Goal: Information Seeking & Learning: Understand process/instructions

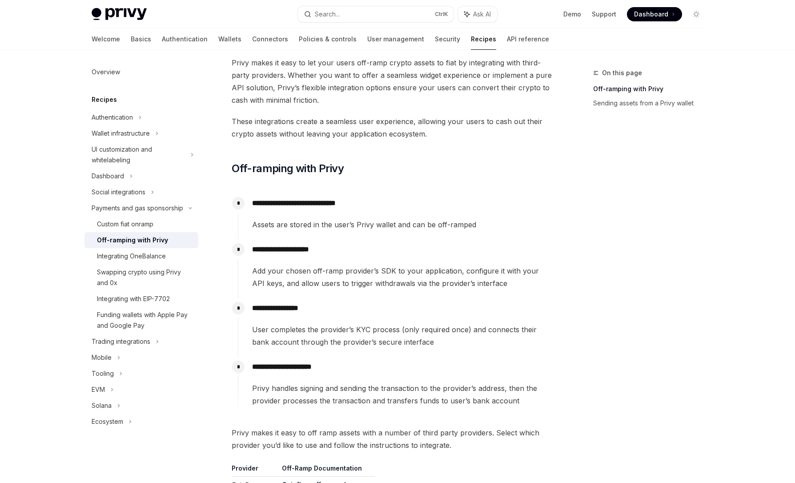
scroll to position [107, 0]
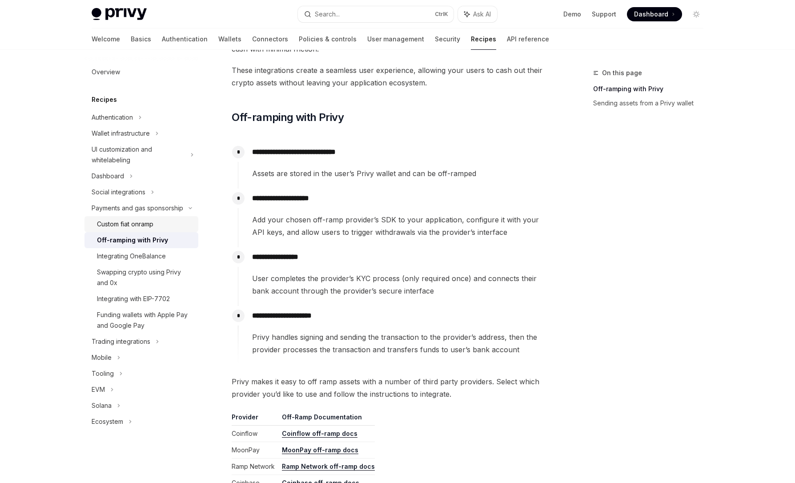
click at [148, 227] on div "Custom fiat onramp" at bounding box center [125, 224] width 56 height 11
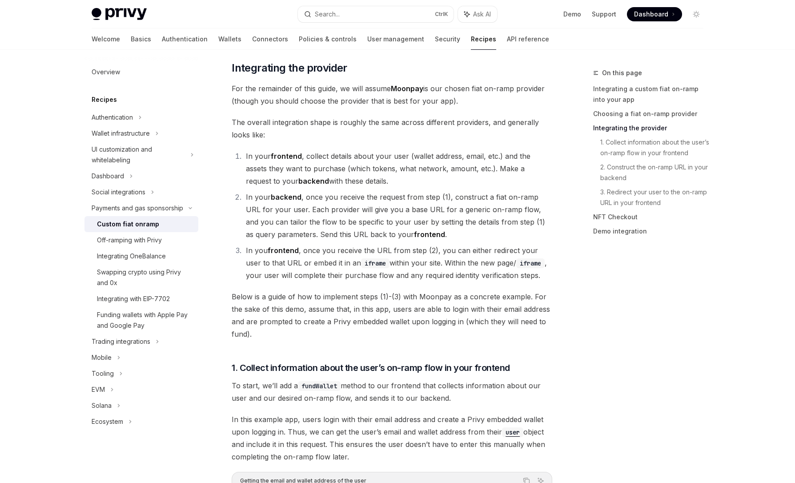
scroll to position [533, 0]
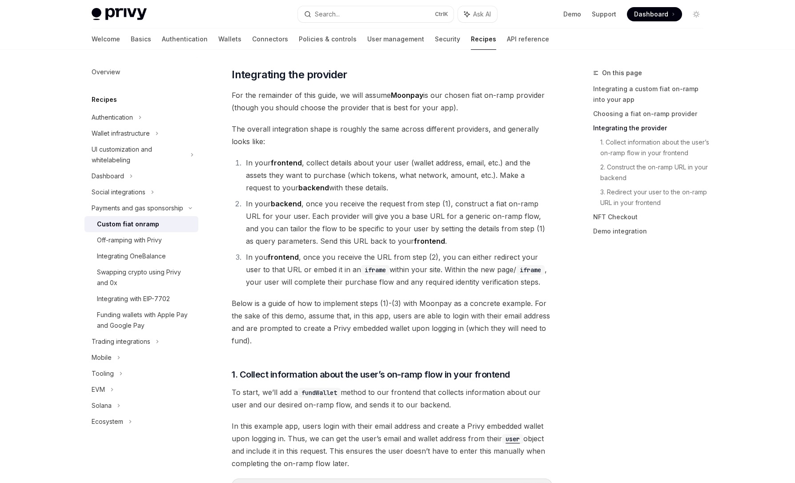
click at [339, 252] on li "In you frontend , once you receive the URL from step (2), you can either redire…" at bounding box center [397, 269] width 309 height 37
click at [170, 326] on div "Funding wallets with Apple Pay and Google Pay" at bounding box center [145, 319] width 96 height 21
type textarea "*"
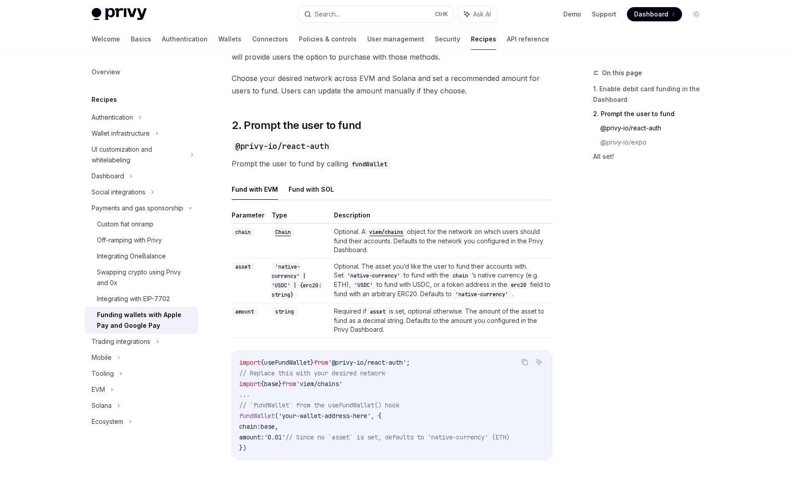
scroll to position [480, 0]
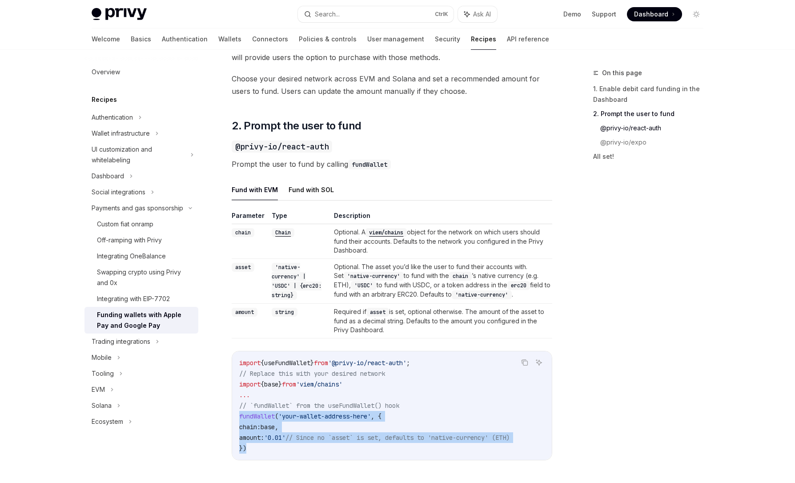
drag, startPoint x: 254, startPoint y: 447, endPoint x: 231, endPoint y: 419, distance: 36.2
click at [231, 419] on div "Payments and gas sponsorship Funding wallets with Apple Pay and Google Pay Open…" at bounding box center [308, 317] width 491 height 1459
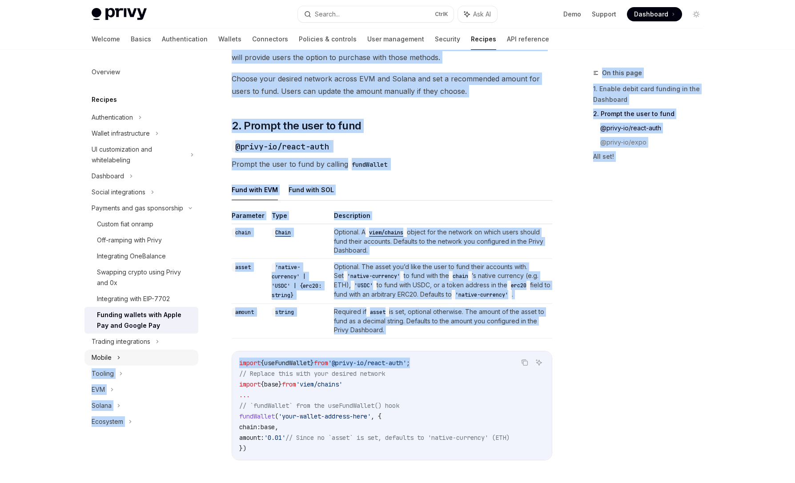
drag, startPoint x: 444, startPoint y: 359, endPoint x: 198, endPoint y: 362, distance: 246.2
click at [198, 362] on div "Overview Recipes Authentication Wallet infrastructure UI customization and whit…" at bounding box center [397, 308] width 654 height 1476
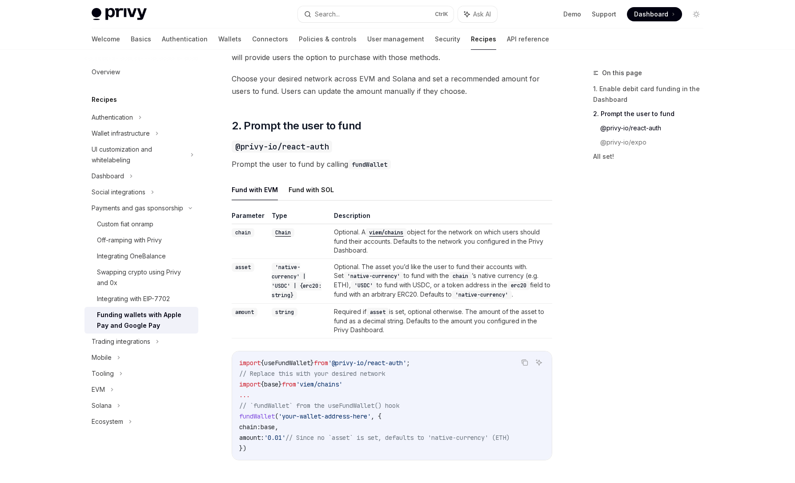
click at [439, 435] on span "// Since no `asset` is set, defaults to 'native-currency' (ETH)" at bounding box center [397, 437] width 224 height 8
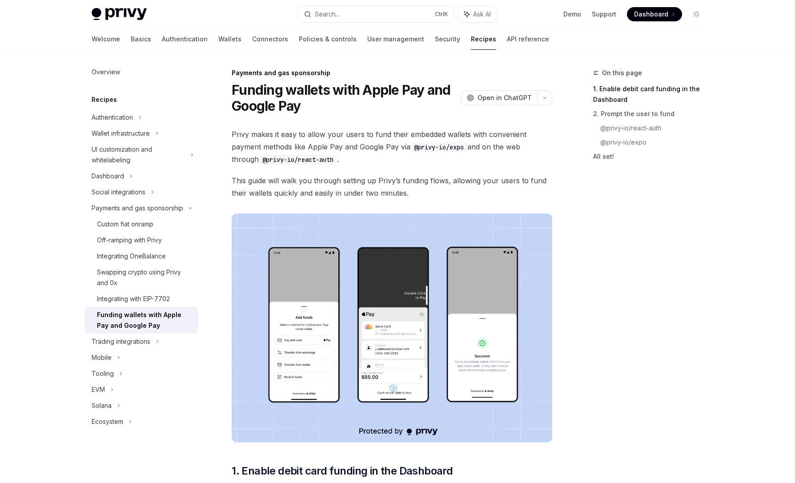
scroll to position [204, 0]
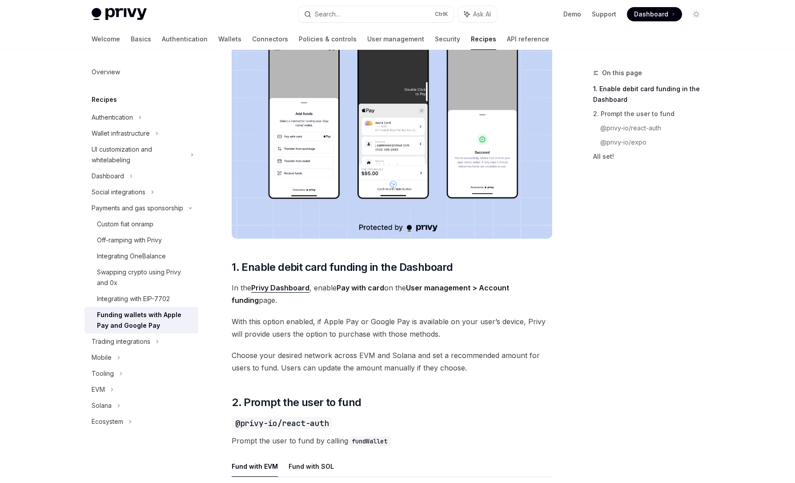
click at [628, 341] on div "On this page 1. Enable debit card funding in the Dashboard 2. Prompt the user t…" at bounding box center [642, 275] width 135 height 415
click at [623, 237] on div "On this page 1. Enable debit card funding in the Dashboard 2. Prompt the user t…" at bounding box center [642, 275] width 135 height 415
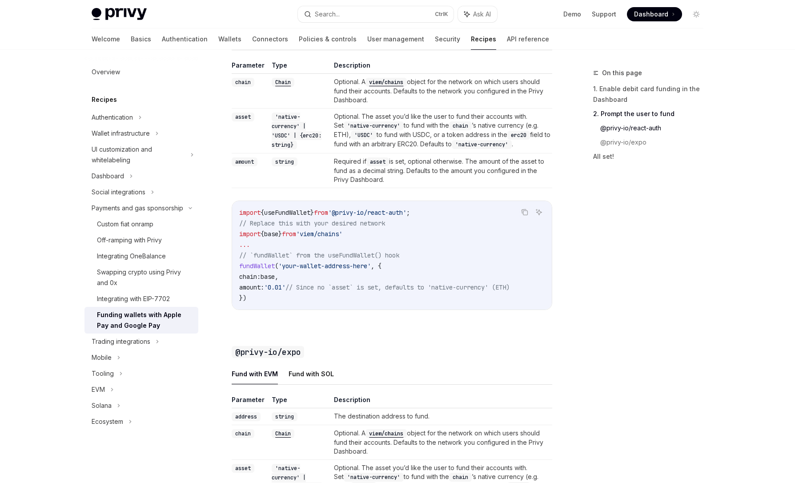
scroll to position [790, 0]
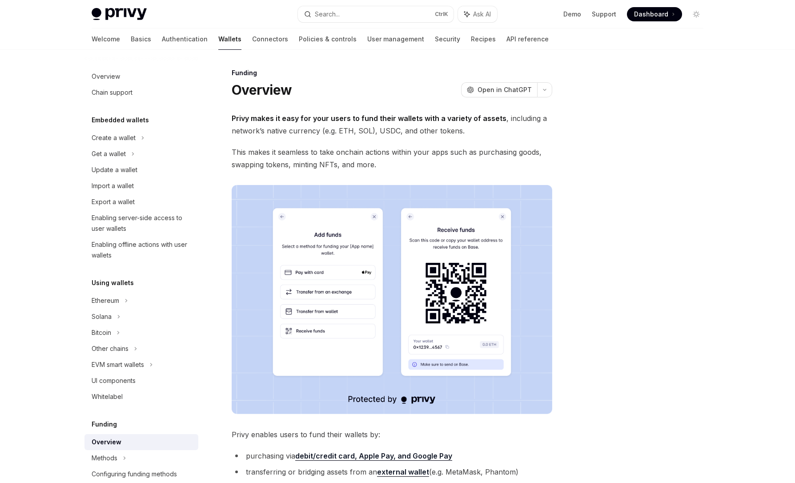
click at [650, 16] on span "Dashboard" at bounding box center [651, 14] width 34 height 9
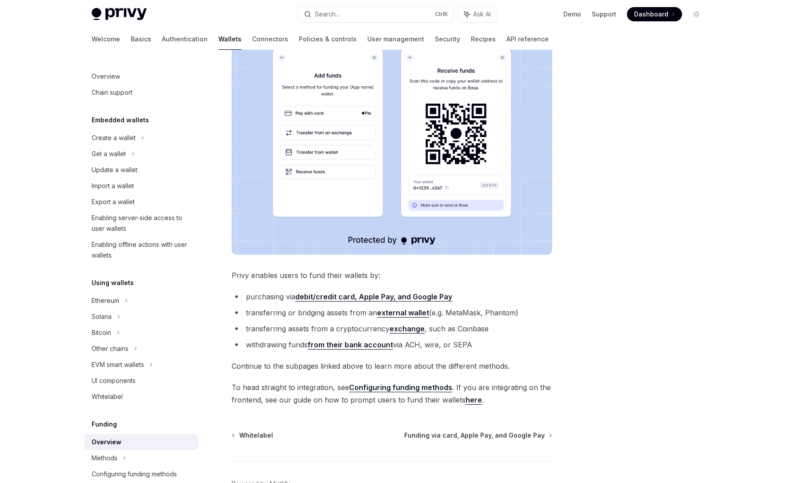
scroll to position [214, 0]
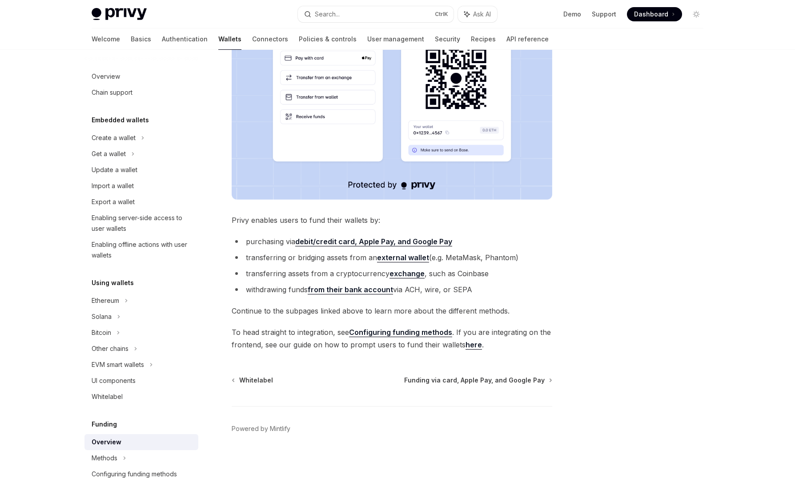
click at [549, 251] on li "transferring or bridging assets from an external wallet (e.g. MetaMask, Phantom)" at bounding box center [392, 257] width 320 height 12
